Goal: Task Accomplishment & Management: Manage account settings

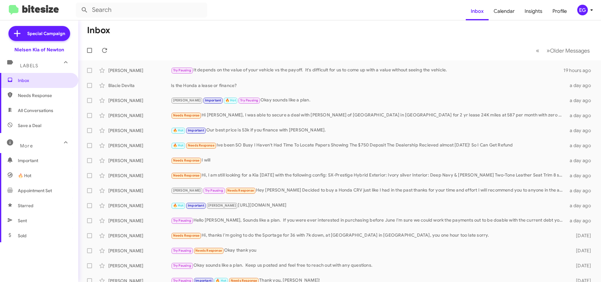
click at [28, 111] on span "All Conversations" at bounding box center [35, 110] width 35 height 6
type input "in:all-conversations"
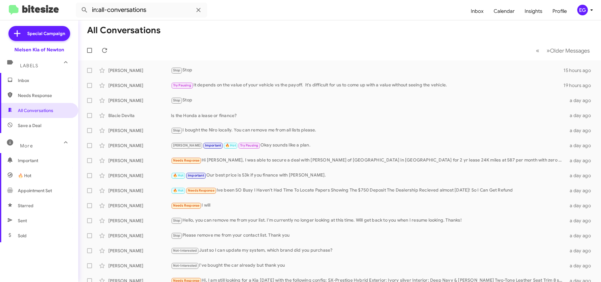
click at [42, 80] on span "Inbox" at bounding box center [44, 80] width 53 height 6
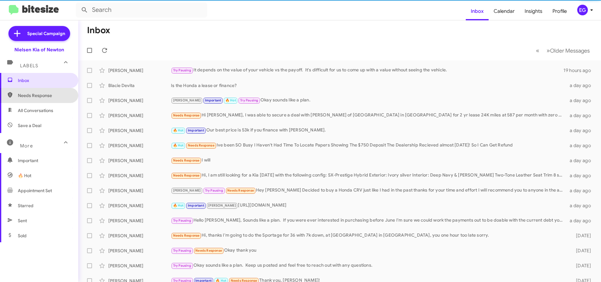
click at [40, 96] on span "Needs Response" at bounding box center [44, 95] width 53 height 6
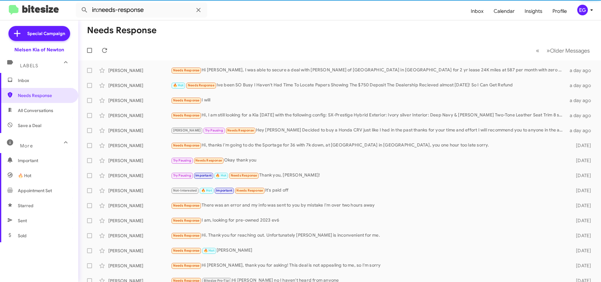
click at [35, 127] on span "Save a Deal" at bounding box center [29, 125] width 23 height 6
type input "in:not-interested"
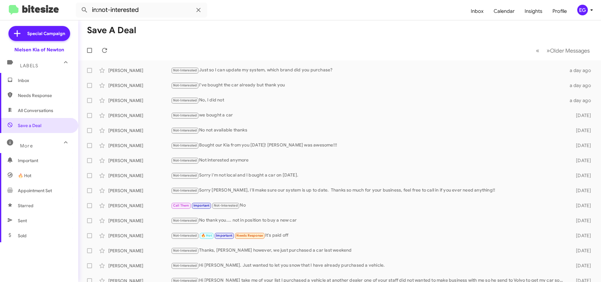
click at [35, 88] on span "Inbox" at bounding box center [39, 80] width 78 height 15
